Goal: Task Accomplishment & Management: Manage account settings

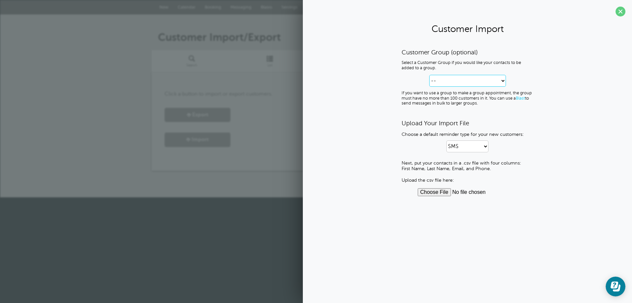
click at [503, 82] on select "-- Create new Customer Group" at bounding box center [467, 81] width 77 height 12
click at [370, 147] on div "Customer Group (optional) Select a Customer Group if you would like your contac…" at bounding box center [467, 122] width 316 height 148
click at [620, 12] on span at bounding box center [621, 12] width 10 height 10
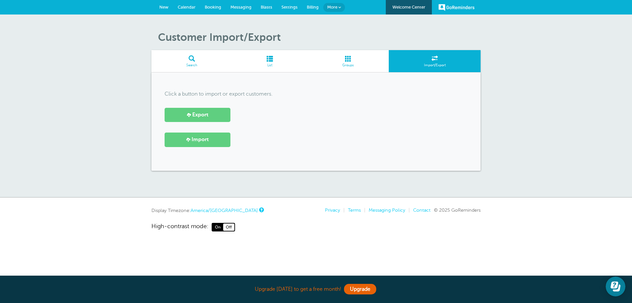
click at [336, 7] on span "More" at bounding box center [332, 7] width 10 height 5
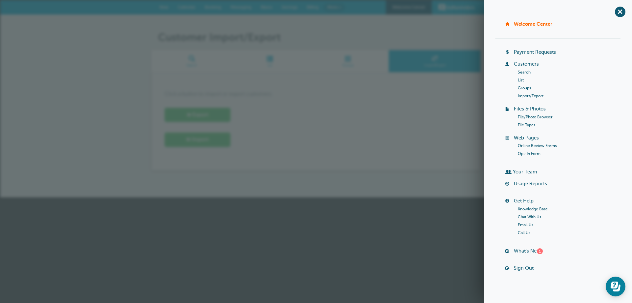
click at [522, 251] on link "What's New? 1" at bounding box center [528, 250] width 29 height 5
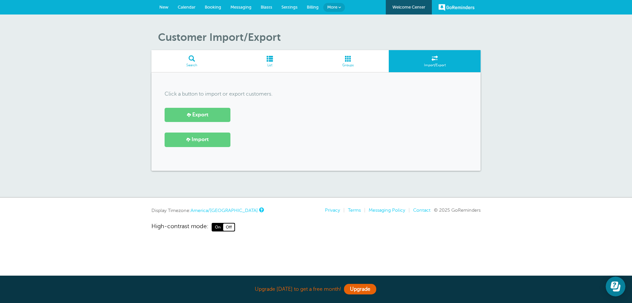
click at [269, 59] on span at bounding box center [269, 58] width 75 height 6
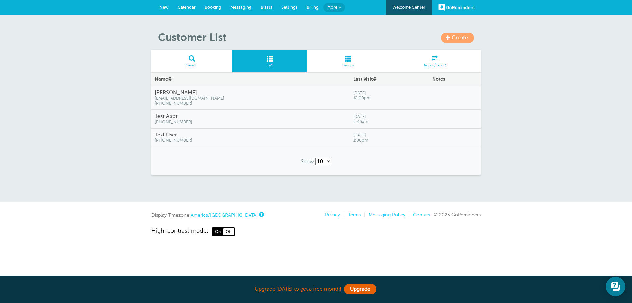
click at [337, 6] on span "More" at bounding box center [332, 7] width 10 height 5
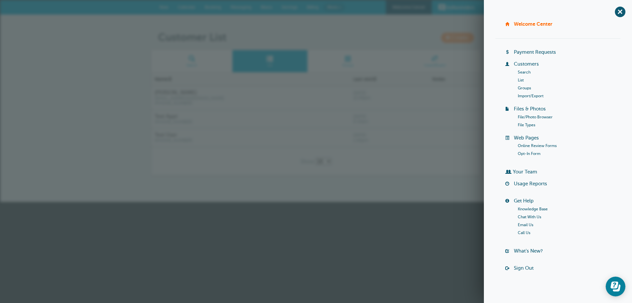
click at [522, 94] on link "Import/Export" at bounding box center [531, 96] width 26 height 5
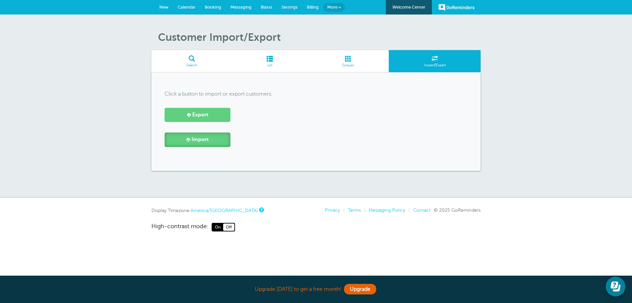
click at [197, 140] on span "Import" at bounding box center [200, 139] width 17 height 6
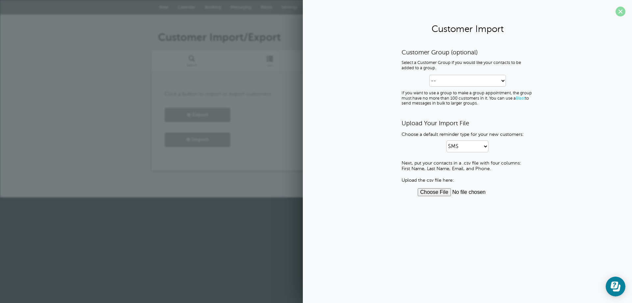
click at [620, 13] on span at bounding box center [621, 12] width 10 height 10
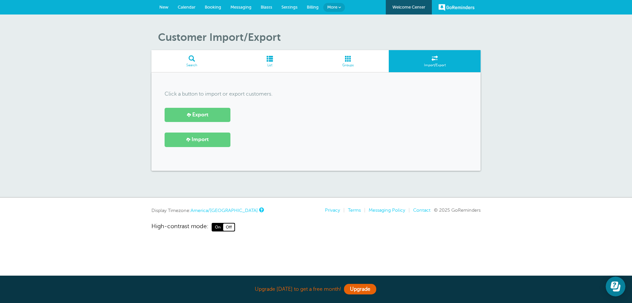
click at [235, 7] on span "Messaging" at bounding box center [240, 7] width 21 height 5
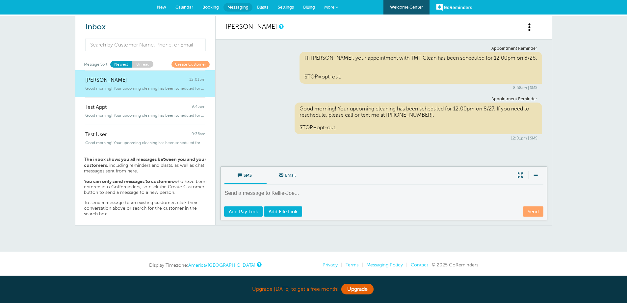
click at [521, 174] on span at bounding box center [520, 175] width 13 height 9
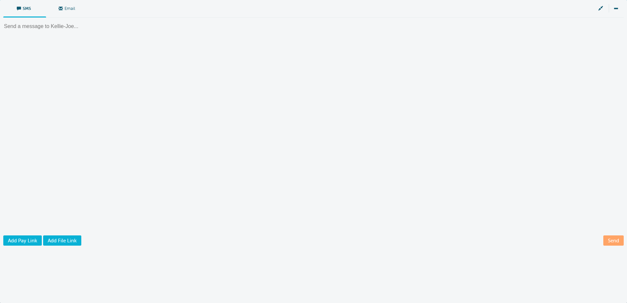
click at [602, 9] on span at bounding box center [600, 8] width 13 height 9
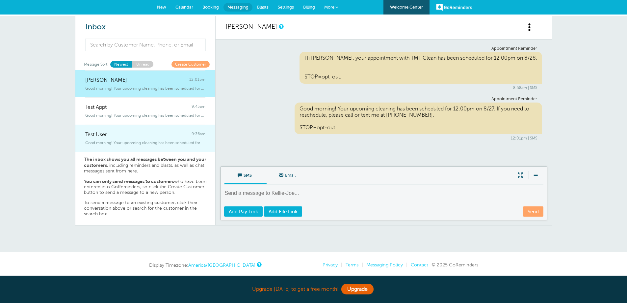
click at [141, 144] on span "Good morning! Your upcoming cleaning has been scheduled for 8:00am on 8/27" at bounding box center [145, 142] width 120 height 5
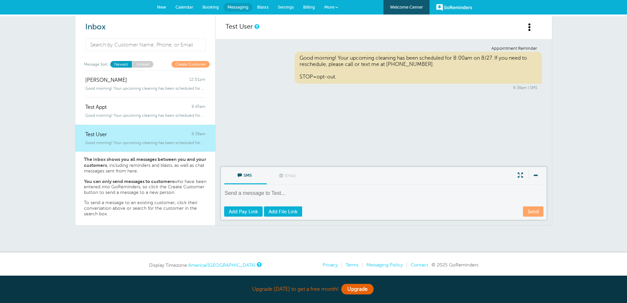
click at [229, 7] on span "Messaging" at bounding box center [238, 7] width 21 height 5
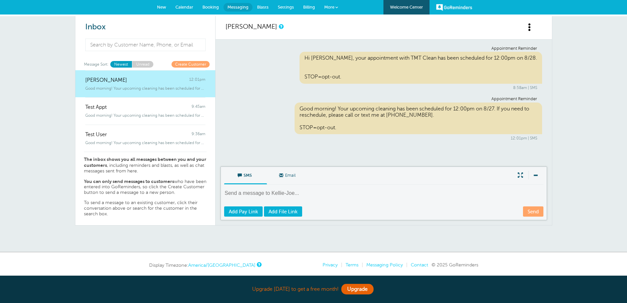
click at [262, 7] on span "Blasts" at bounding box center [263, 7] width 12 height 5
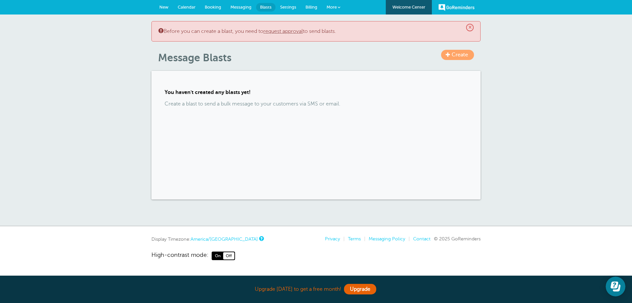
click at [247, 6] on span "Messaging" at bounding box center [240, 7] width 21 height 5
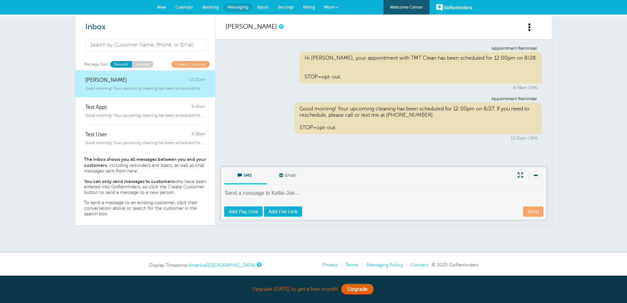
click at [211, 7] on span "Booking" at bounding box center [210, 7] width 16 height 5
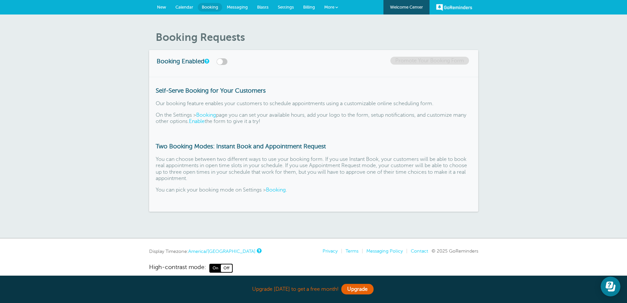
click at [180, 8] on span "Calendar" at bounding box center [184, 7] width 18 height 5
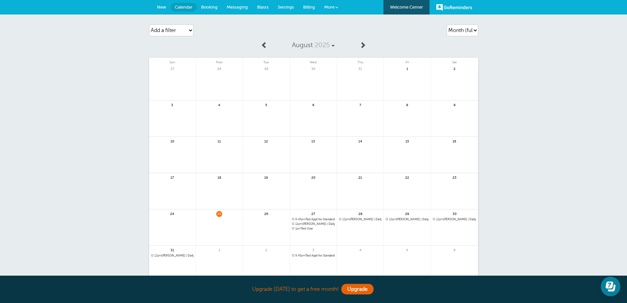
click at [204, 7] on span "Booking" at bounding box center [209, 7] width 16 height 5
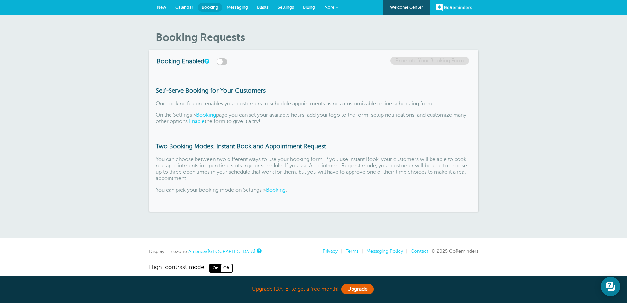
click at [237, 8] on span "Messaging" at bounding box center [237, 7] width 21 height 5
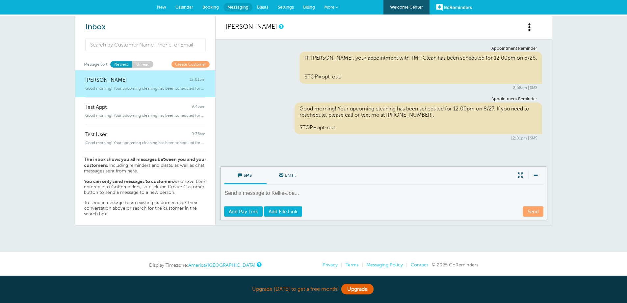
drag, startPoint x: 300, startPoint y: 127, endPoint x: 338, endPoint y: 133, distance: 38.7
click at [338, 133] on div "Good morning! Your upcoming cleaning has been scheduled for 12:00pm on 8/27. If…" at bounding box center [419, 118] width 248 height 32
click at [180, 7] on span "Calendar" at bounding box center [184, 7] width 18 height 5
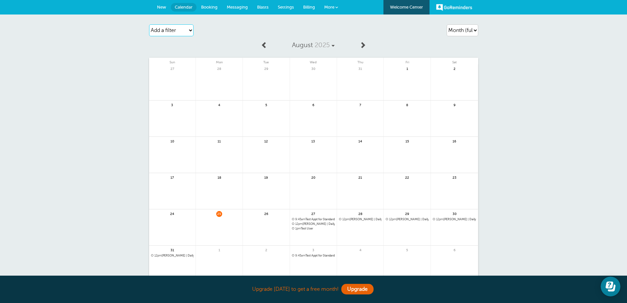
click at [190, 30] on select "Add a filter Customer Search Service Appointment Status Payment Status" at bounding box center [171, 30] width 44 height 12
click at [98, 188] on div "Agenda Day Week Month (full view) Month (condensed) Add a filter Customer Searc…" at bounding box center [313, 161] width 627 height 294
click at [463, 7] on link "GoReminders" at bounding box center [454, 7] width 36 height 14
click at [332, 6] on span "More" at bounding box center [329, 7] width 10 height 5
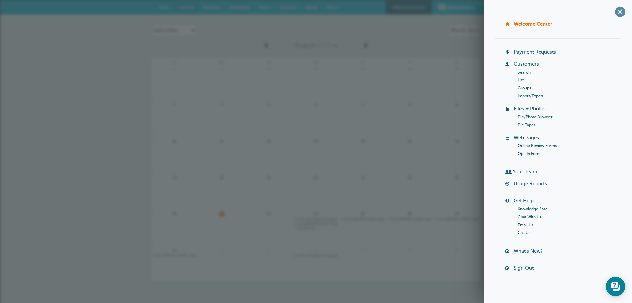
click at [613, 8] on span "+" at bounding box center [620, 11] width 15 height 15
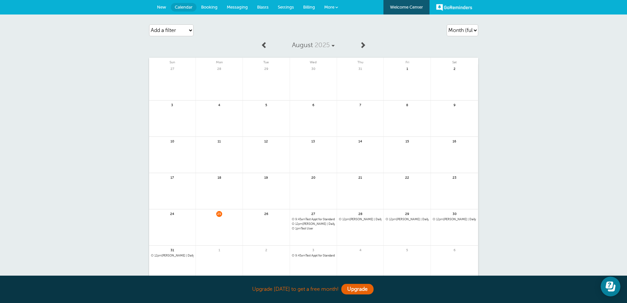
click at [332, 7] on span "More" at bounding box center [329, 7] width 10 height 5
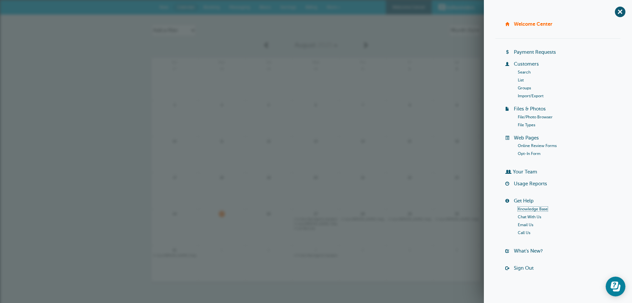
click at [523, 208] on link "Knowledge Base" at bounding box center [533, 208] width 30 height 5
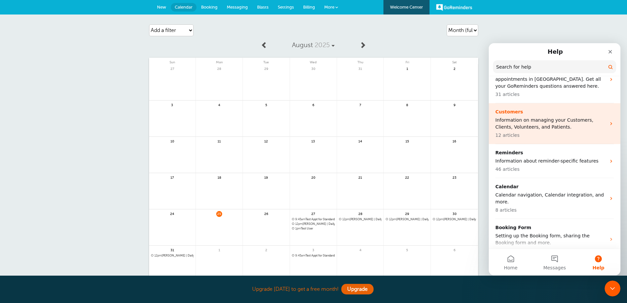
scroll to position [99, 0]
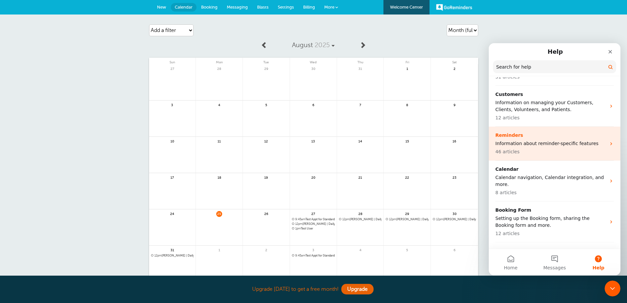
click at [609, 143] on icon "Intercom messenger" at bounding box center [611, 143] width 5 height 5
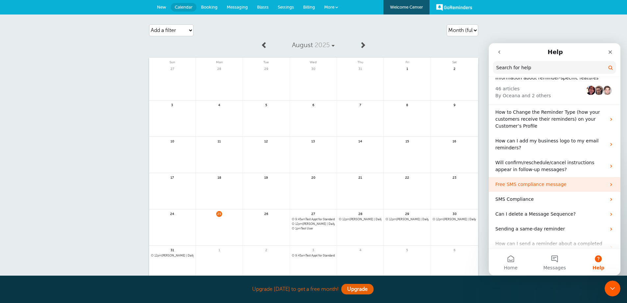
scroll to position [33, 0]
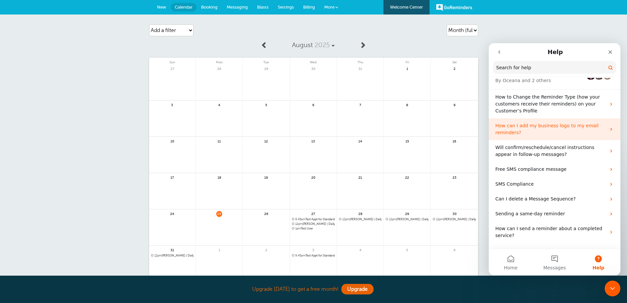
click at [609, 131] on icon "Intercom messenger" at bounding box center [611, 128] width 5 height 5
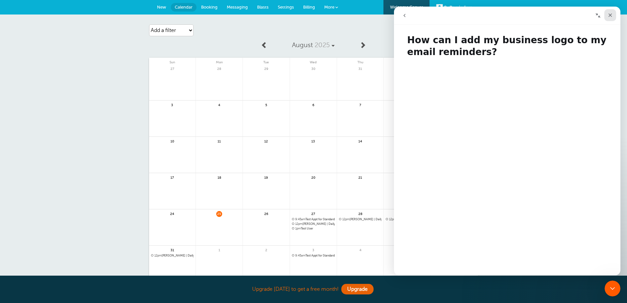
click at [609, 13] on icon "Close" at bounding box center [610, 15] width 5 height 5
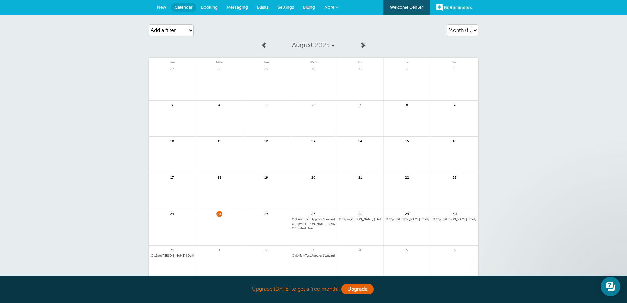
scroll to position [0, 0]
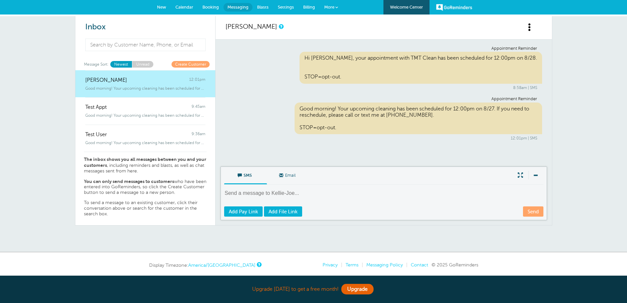
click at [336, 9] on span at bounding box center [337, 7] width 3 height 3
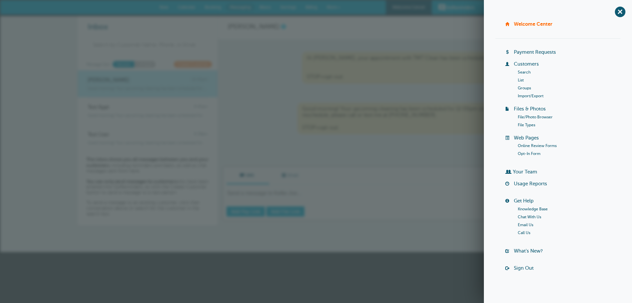
click at [525, 210] on link "Knowledge Base" at bounding box center [533, 208] width 30 height 5
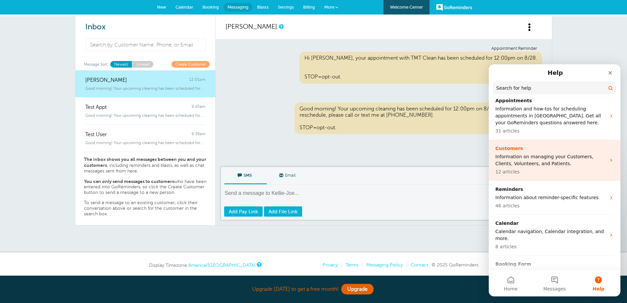
scroll to position [99, 0]
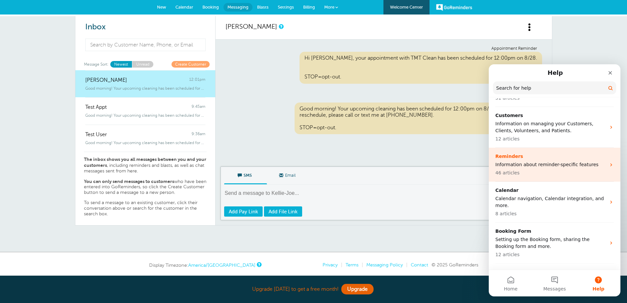
click at [609, 163] on icon "Intercom messenger" at bounding box center [611, 164] width 5 height 5
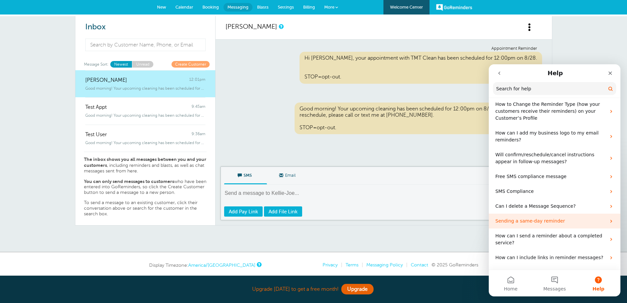
scroll to position [66, 0]
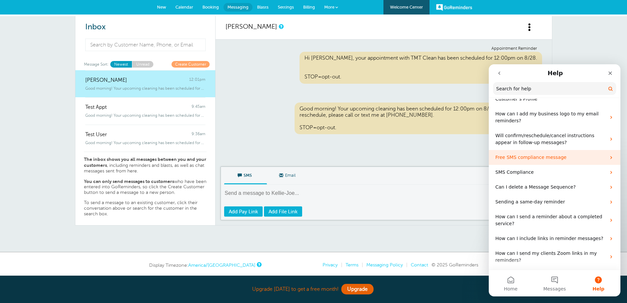
click at [609, 157] on icon "Intercom messenger" at bounding box center [611, 157] width 5 height 5
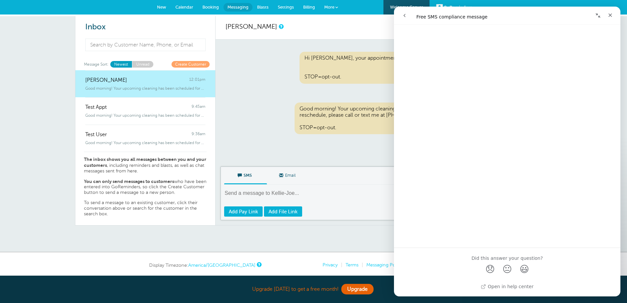
scroll to position [0, 0]
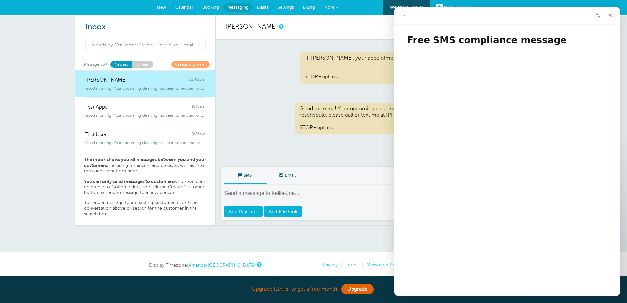
click at [403, 14] on icon "go back" at bounding box center [404, 15] width 5 height 5
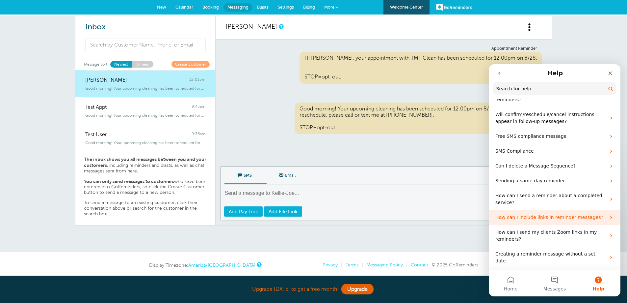
scroll to position [99, 0]
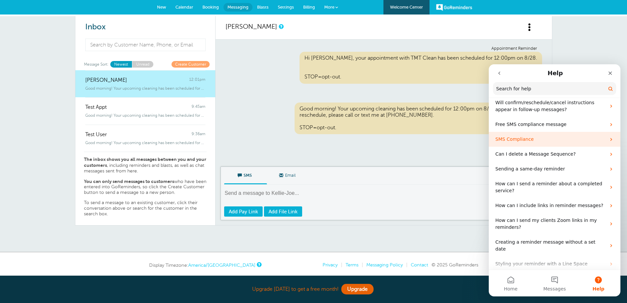
click at [609, 139] on icon "Intercom messenger" at bounding box center [611, 139] width 5 height 5
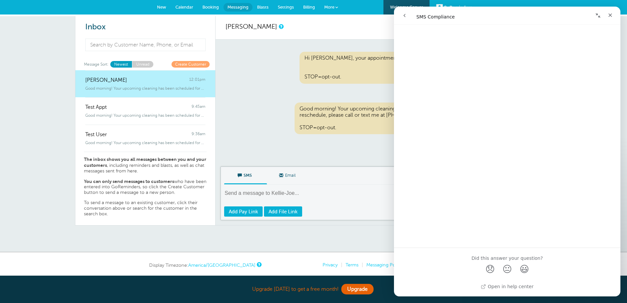
scroll to position [0, 0]
click at [407, 16] on button "go back" at bounding box center [404, 15] width 13 height 13
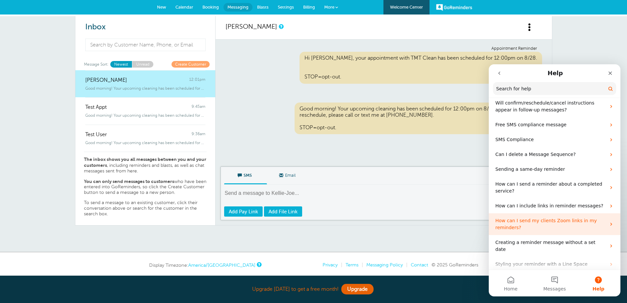
scroll to position [99, 0]
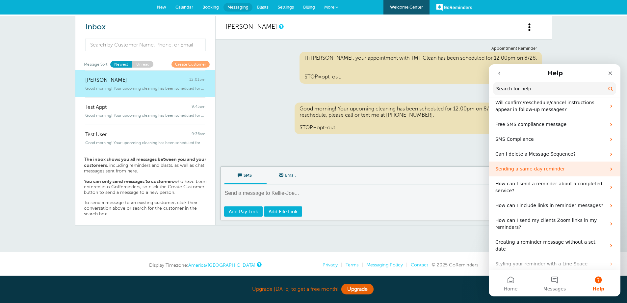
click at [595, 168] on p "Sending a same-day reminder" at bounding box center [551, 168] width 111 height 7
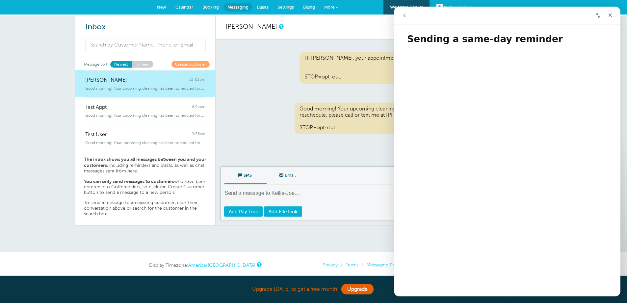
scroll to position [0, 0]
click at [403, 13] on icon "go back" at bounding box center [404, 15] width 5 height 5
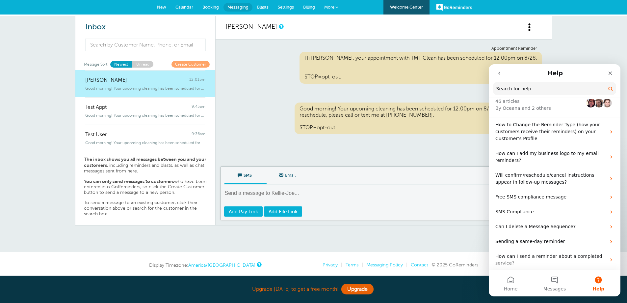
scroll to position [198, 0]
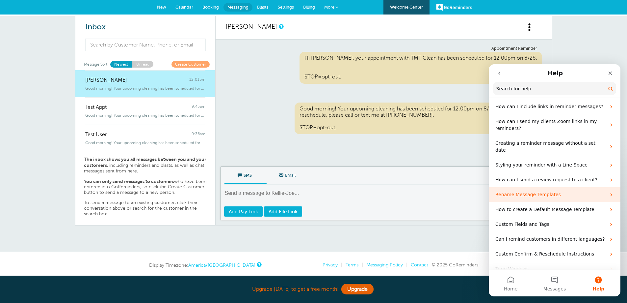
click at [551, 191] on p "Rename Message Templates" at bounding box center [551, 194] width 111 height 7
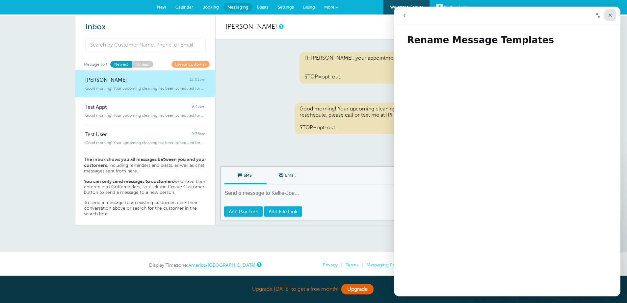
click at [611, 15] on icon "Close" at bounding box center [610, 15] width 5 height 5
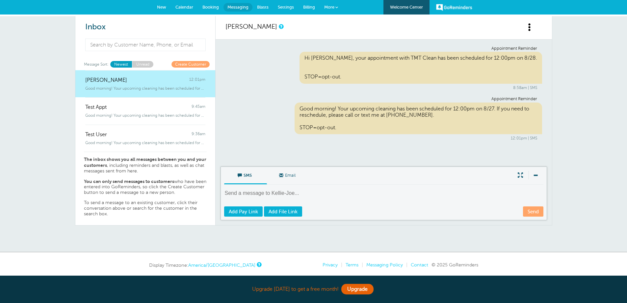
scroll to position [0, 0]
click at [283, 3] on link "Settings" at bounding box center [285, 7] width 25 height 14
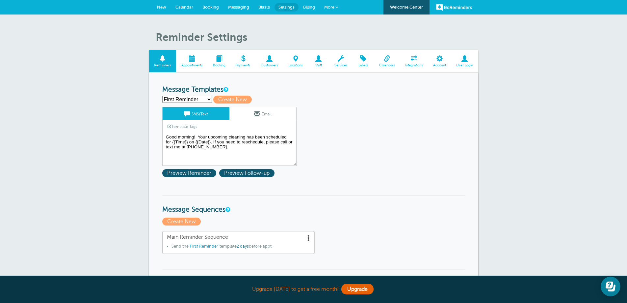
click at [208, 136] on textarea "Good morning! Your upcoming cleaning has been scheduled for {{Time}} on {{Date}…" at bounding box center [229, 149] width 134 height 33
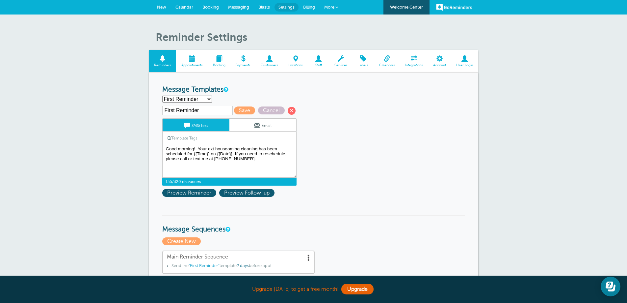
click at [208, 149] on textarea "Good morning! Your upcoming cleaning has been scheduled for {{Time}} on {{Date}…" at bounding box center [229, 161] width 134 height 33
click at [229, 148] on textarea "Good morning! Your upcoming cleaning has been scheduled for {{Time}} on {{Date}…" at bounding box center [229, 161] width 134 height 33
drag, startPoint x: 227, startPoint y: 159, endPoint x: 165, endPoint y: 148, distance: 62.5
click at [166, 148] on textarea "Good morning! Your upcoming cleaning has been scheduled for {{Time}} on {{Date}…" at bounding box center [229, 161] width 134 height 33
click at [226, 161] on textarea "Good morning! Your upcoming cleaning has been scheduled for {{Time}} on {{Date}…" at bounding box center [229, 161] width 134 height 33
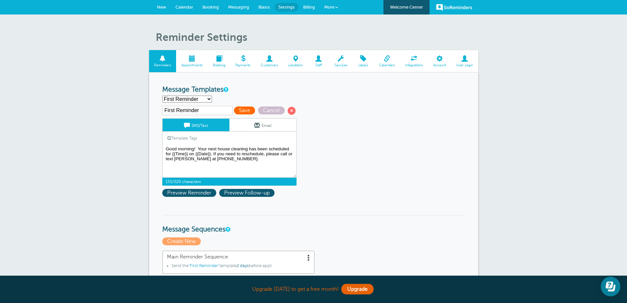
type textarea "Good morning! Your next house cleaning has been scheduled for {{Time}} on {{Dat…"
click at [241, 108] on span "Save" at bounding box center [244, 110] width 21 height 8
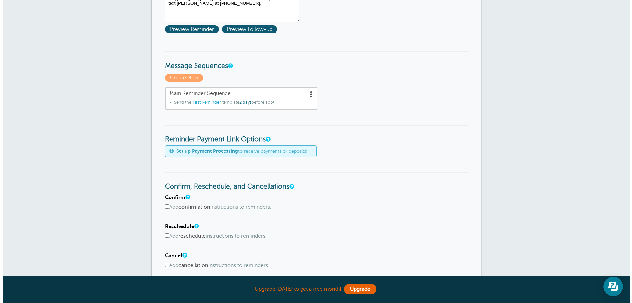
scroll to position [165, 0]
click at [307, 92] on span at bounding box center [309, 93] width 7 height 7
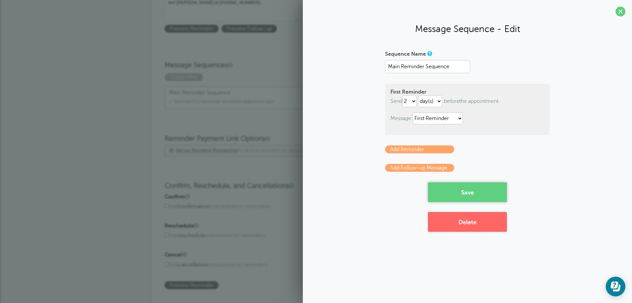
click at [462, 192] on button "Save" at bounding box center [467, 192] width 79 height 20
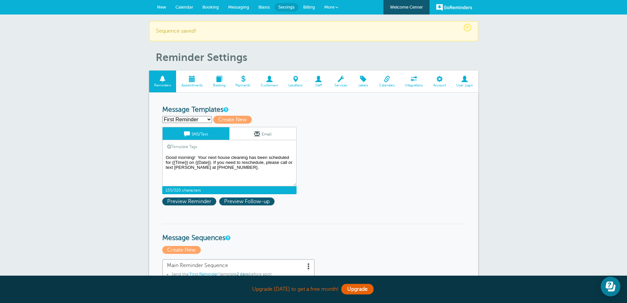
drag, startPoint x: 205, startPoint y: 157, endPoint x: 285, endPoint y: 159, distance: 80.7
click at [285, 159] on textarea "Good morning! Your next house cleaning has been scheduled for {{Time}} on {{Dat…" at bounding box center [229, 169] width 134 height 33
drag, startPoint x: 217, startPoint y: 163, endPoint x: 279, endPoint y: 165, distance: 61.3
click at [279, 165] on textarea "Good morning! Your next house cleaning has been scheduled for {{Time}} on {{Dat…" at bounding box center [229, 169] width 134 height 33
click at [228, 174] on textarea "Good morning! Your next house cleaning has been scheduled for {{Time}} on {{Dat…" at bounding box center [229, 169] width 134 height 33
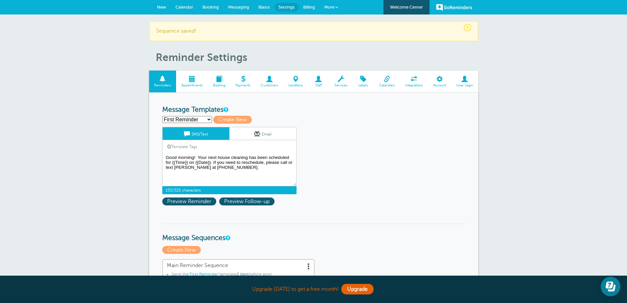
drag, startPoint x: 166, startPoint y: 157, endPoint x: 293, endPoint y: 170, distance: 127.7
click at [293, 170] on textarea "Good morning! Your next house cleaning has been scheduled for {{Time}} on {{Dat…" at bounding box center [229, 169] width 134 height 33
drag, startPoint x: 188, startPoint y: 162, endPoint x: 165, endPoint y: 164, distance: 23.5
click at [165, 164] on textarea "Good morning! Your next house cleaning has been scheduled for {{Time}} on {{Dat…" at bounding box center [229, 169] width 134 height 33
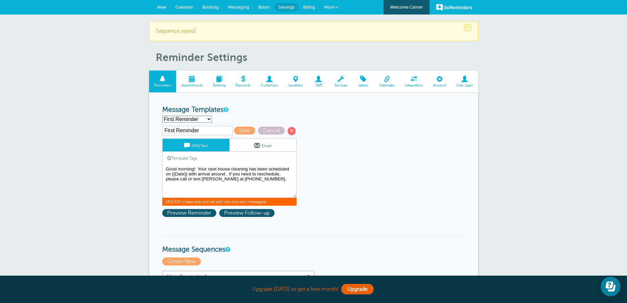
paste textarea "for {{Time}}"
click at [249, 168] on textarea "Good morning! Your next house cleaning has been scheduled for {{Time}} on {{Dat…" at bounding box center [229, 181] width 134 height 33
click at [238, 173] on textarea "Good morning! Your next house cleaning has been scheduled for {{Time}} on {{Dat…" at bounding box center [229, 181] width 134 height 33
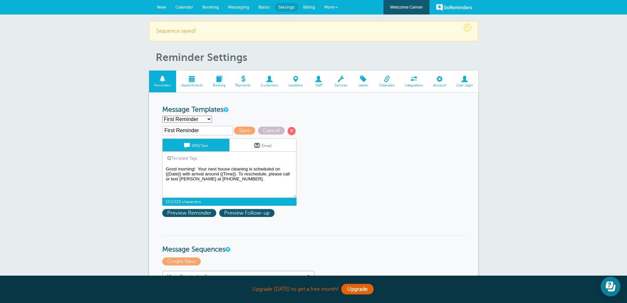
drag, startPoint x: 226, startPoint y: 176, endPoint x: 160, endPoint y: 165, distance: 66.5
click at [232, 182] on textarea "Good morning! Your next house cleaning has been scheduled for {{Time}} on {{Dat…" at bounding box center [229, 181] width 134 height 33
type textarea "Good morning! Your next house cleaning is scheduled on {{Date}} with arrival ar…"
click at [242, 131] on span "Save" at bounding box center [244, 130] width 21 height 8
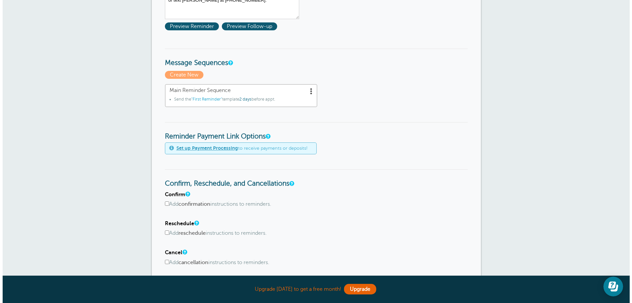
scroll to position [198, 0]
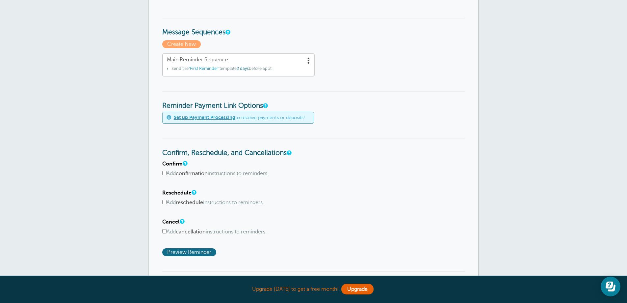
click at [189, 252] on span "Preview Reminder" at bounding box center [189, 252] width 54 height 8
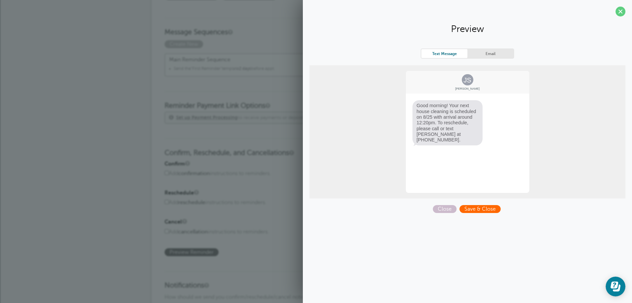
click at [480, 208] on span "Save & Close" at bounding box center [480, 209] width 41 height 8
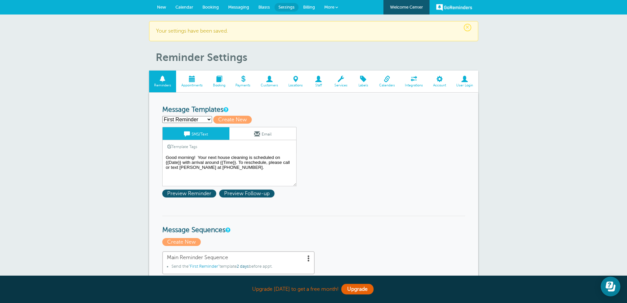
click at [467, 26] on span "×" at bounding box center [468, 28] width 8 height 8
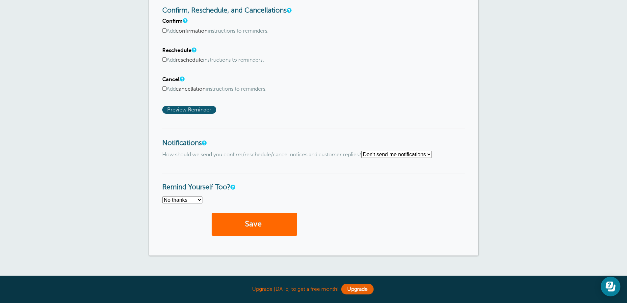
scroll to position [329, 0]
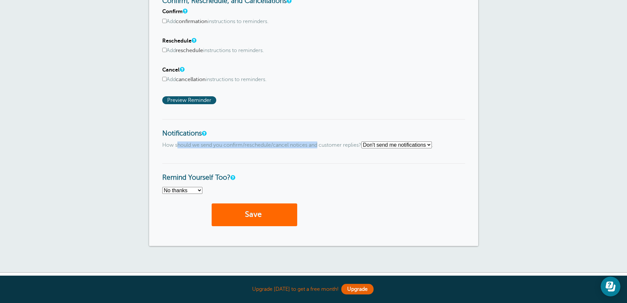
drag, startPoint x: 177, startPoint y: 146, endPoint x: 319, endPoint y: 144, distance: 141.9
click at [319, 144] on p "How should we send you confirm/reschedule/cancel notices and customer replies? …" at bounding box center [313, 144] width 303 height 7
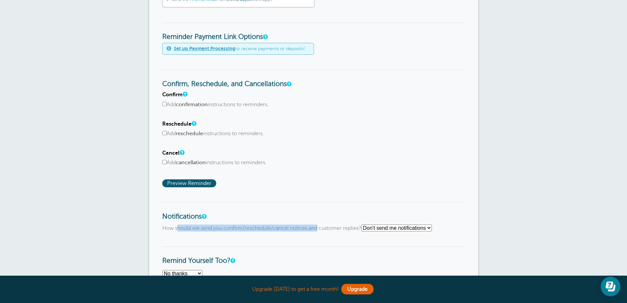
scroll to position [296, 0]
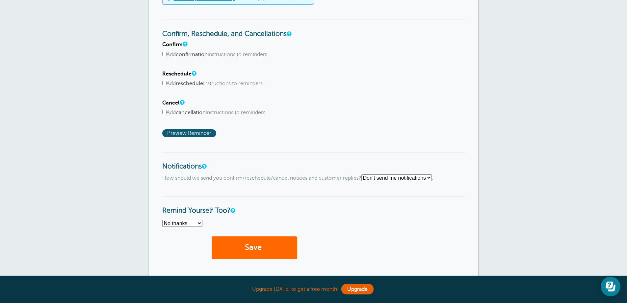
click at [455, 137] on div "Confirm Add confirmation instructions to reminders. Include confirmation instru…" at bounding box center [313, 88] width 303 height 95
click at [432, 178] on select "Text me Email me Don't send me notifications" at bounding box center [397, 177] width 70 height 7
click at [470, 243] on div "Reminder Schedule 1st reminder: Immediately 1 2 3 4 5 6 7 8 9 10 11 12 13 14 15…" at bounding box center [313, 27] width 329 height 502
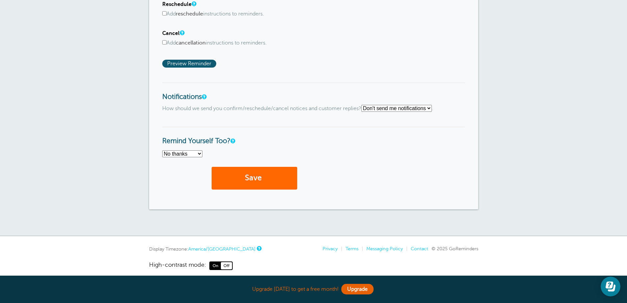
scroll to position [372, 0]
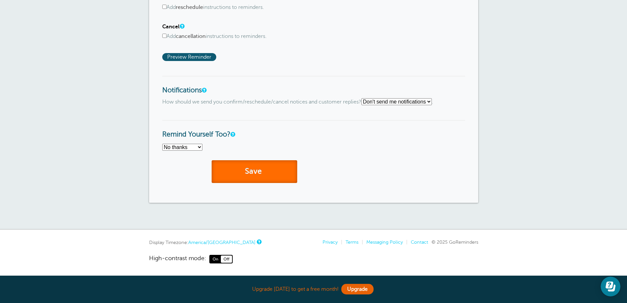
click at [261, 176] on button "Save" at bounding box center [255, 171] width 86 height 23
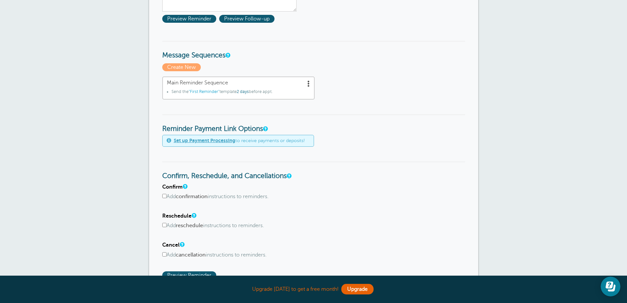
scroll to position [132, 0]
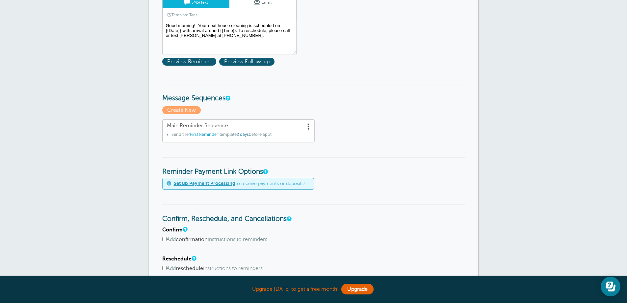
click at [174, 15] on link "Template Tags" at bounding box center [183, 14] width 40 height 13
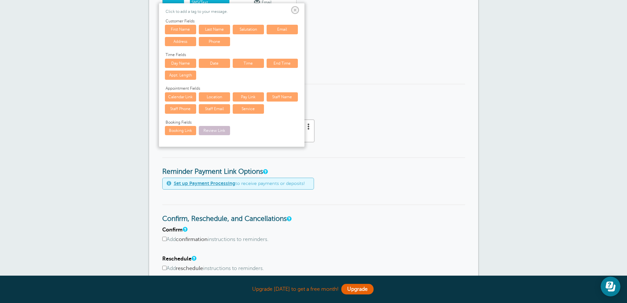
click at [220, 133] on link "Review Link" at bounding box center [214, 130] width 31 height 9
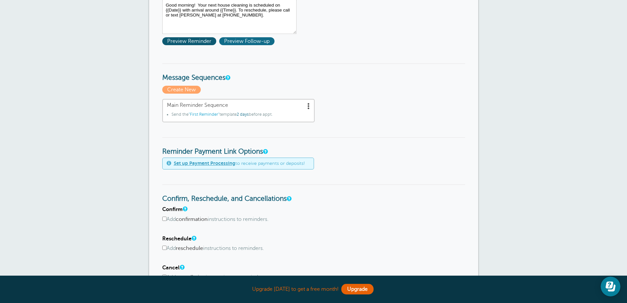
click at [239, 39] on span "Preview Follow-up" at bounding box center [246, 41] width 55 height 8
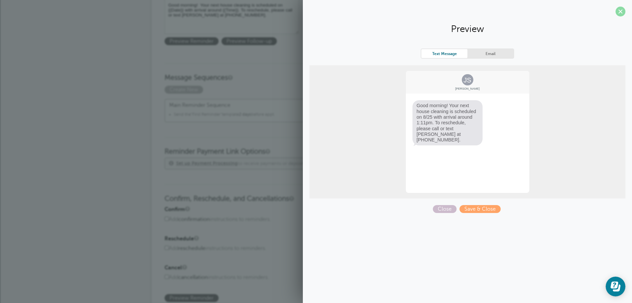
click at [619, 12] on span at bounding box center [621, 12] width 10 height 10
